Goal: Error: Use online tool/utility

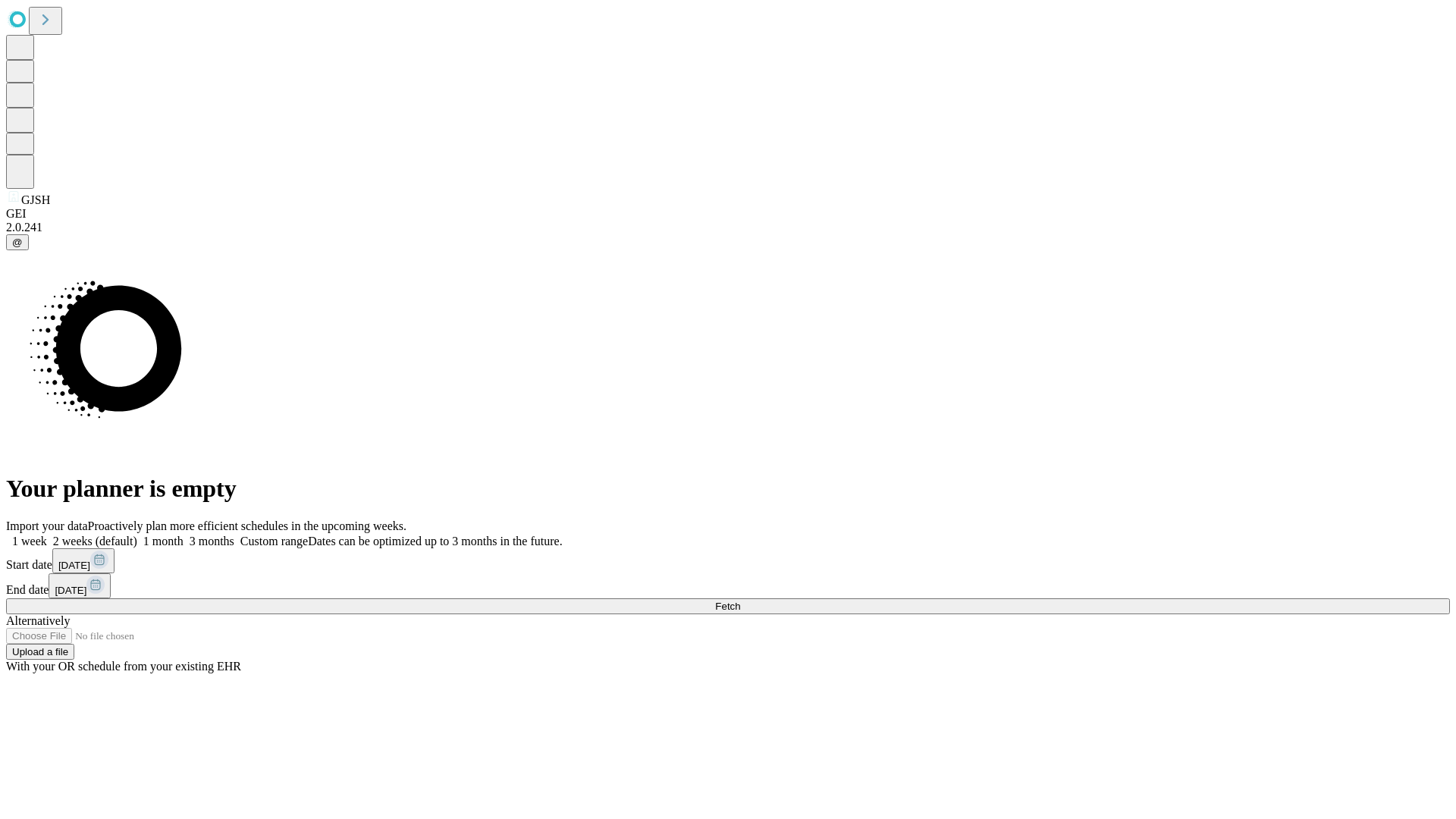
click at [740, 600] on span "Fetch" at bounding box center [728, 605] width 25 height 11
